Goal: Navigation & Orientation: Find specific page/section

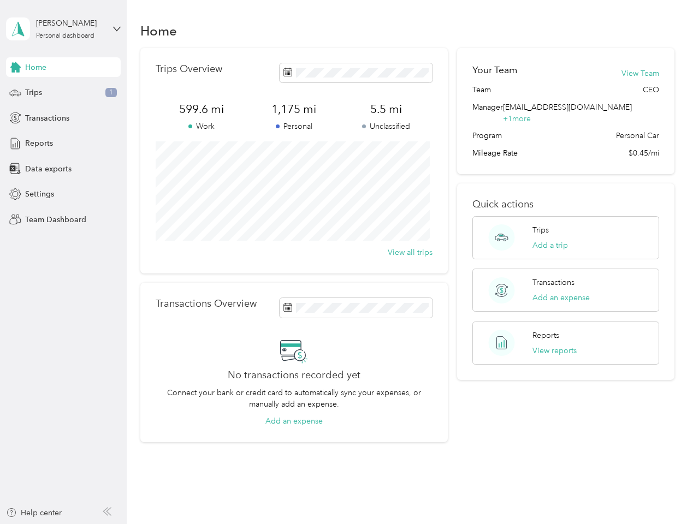
click at [346, 262] on div "Trips Overview 599.6 mi Work 1,175 mi Personal 5.5 mi Unclassified View all tri…" at bounding box center [293, 161] width 307 height 226
click at [63, 29] on div "[PERSON_NAME]" at bounding box center [70, 22] width 68 height 11
click at [63, 67] on div "You’re signed in as [EMAIL_ADDRESS][DOMAIN_NAME] Team dashboard Personal dashbo…" at bounding box center [121, 95] width 230 height 111
click at [15, 67] on div "You’re signed in as [EMAIL_ADDRESS][DOMAIN_NAME] Team dashboard Personal dashbo…" at bounding box center [121, 95] width 230 height 111
click at [63, 93] on div "Trips 1" at bounding box center [63, 93] width 115 height 20
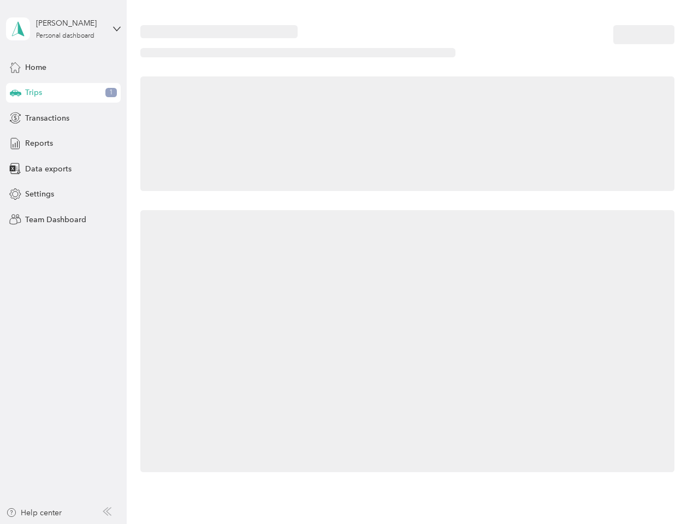
click at [15, 93] on icon at bounding box center [15, 92] width 11 height 5
click at [63, 118] on span "Transactions" at bounding box center [47, 118] width 44 height 11
click at [15, 118] on icon at bounding box center [15, 118] width 12 height 12
click at [63, 144] on div "Reports" at bounding box center [63, 144] width 115 height 20
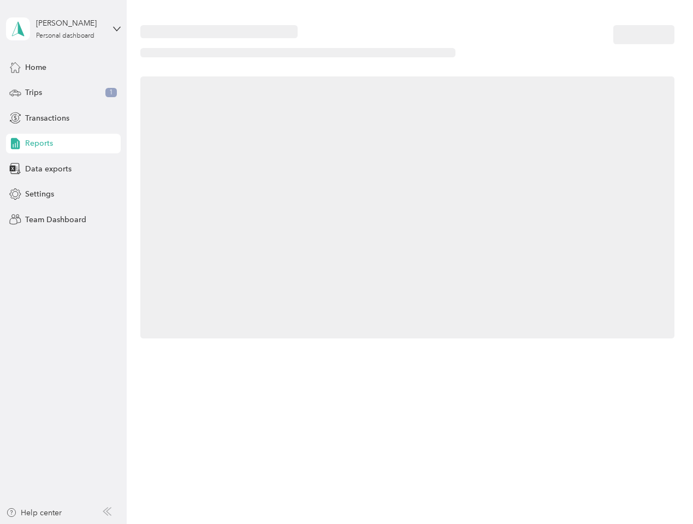
click at [15, 144] on icon at bounding box center [15, 144] width 12 height 12
